Goal: Task Accomplishment & Management: Use online tool/utility

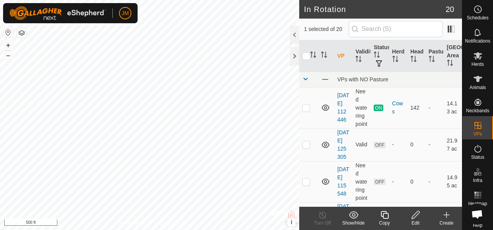
click at [417, 214] on icon at bounding box center [416, 215] width 10 height 9
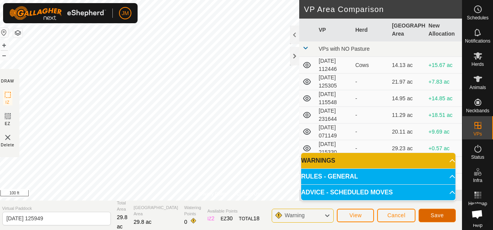
click at [439, 210] on button "Save" at bounding box center [437, 216] width 37 height 14
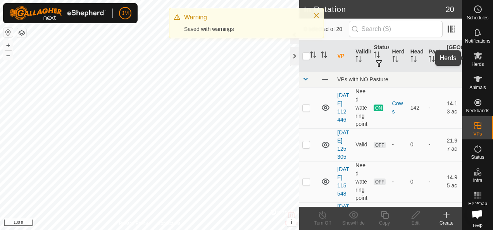
click at [478, 55] on icon at bounding box center [477, 55] width 9 height 9
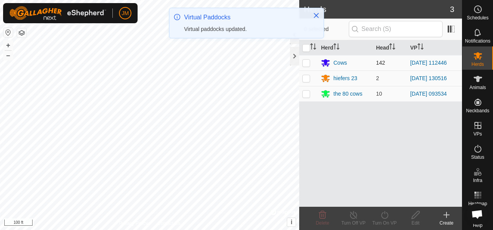
click at [306, 59] on td at bounding box center [308, 63] width 19 height 16
checkbox input "true"
click at [385, 213] on icon at bounding box center [384, 215] width 7 height 8
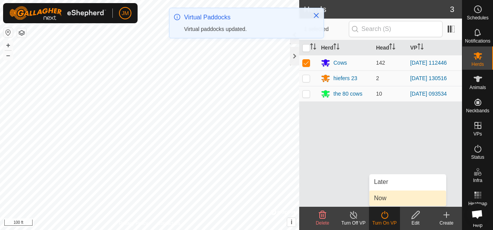
click at [386, 203] on link "Now" at bounding box center [408, 199] width 77 height 16
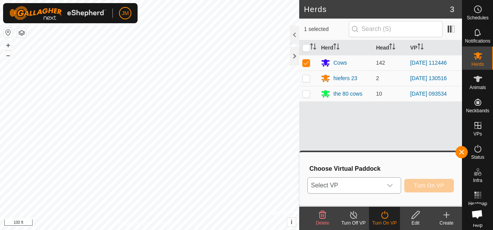
click at [392, 183] on icon "dropdown trigger" at bounding box center [390, 186] width 6 height 6
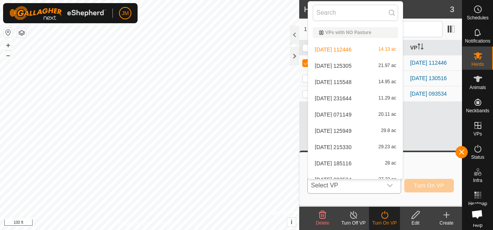
scroll to position [9, 0]
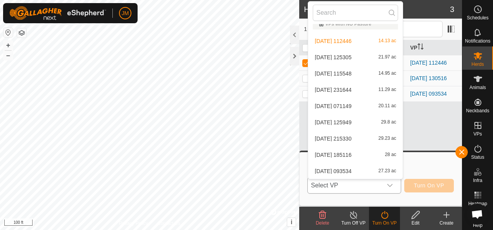
click at [357, 119] on li "[DATE] 125949 29.8 ac" at bounding box center [355, 123] width 95 height 16
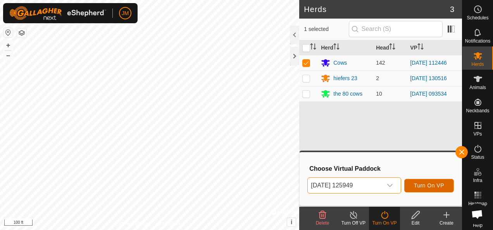
click at [431, 183] on span "Turn On VP" at bounding box center [429, 186] width 30 height 6
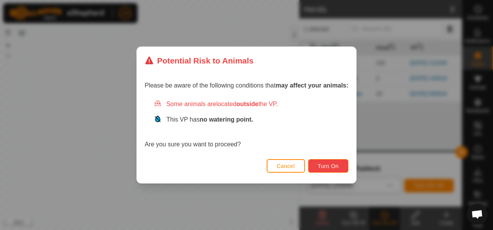
click at [339, 168] on button "Turn On" at bounding box center [328, 166] width 40 height 14
